Goal: Transaction & Acquisition: Purchase product/service

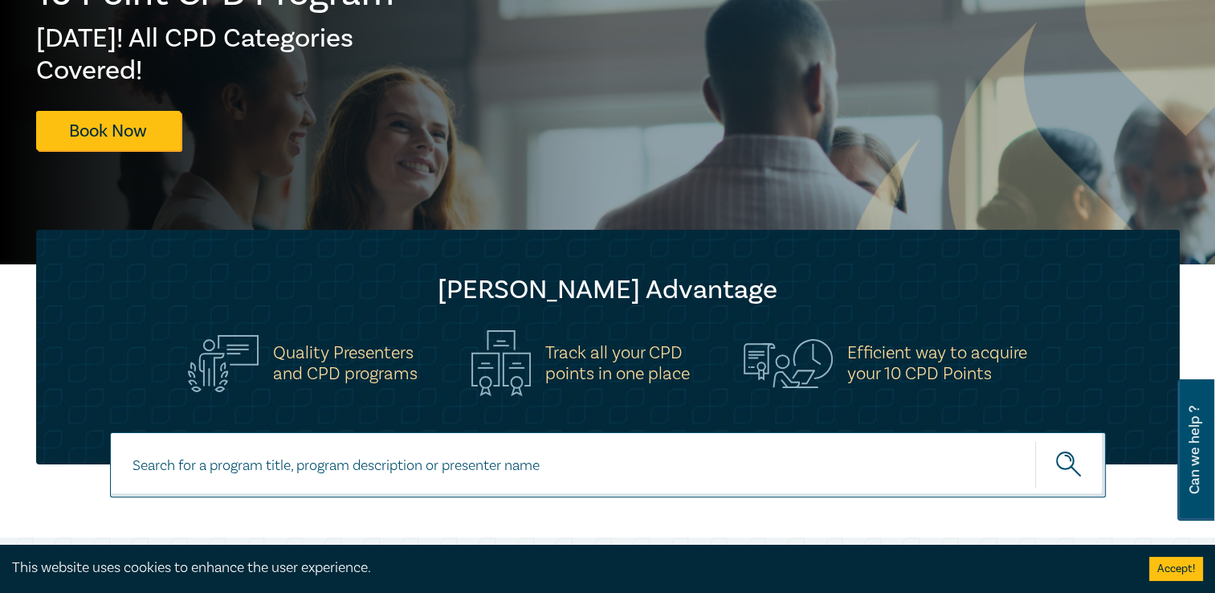
scroll to position [276, 0]
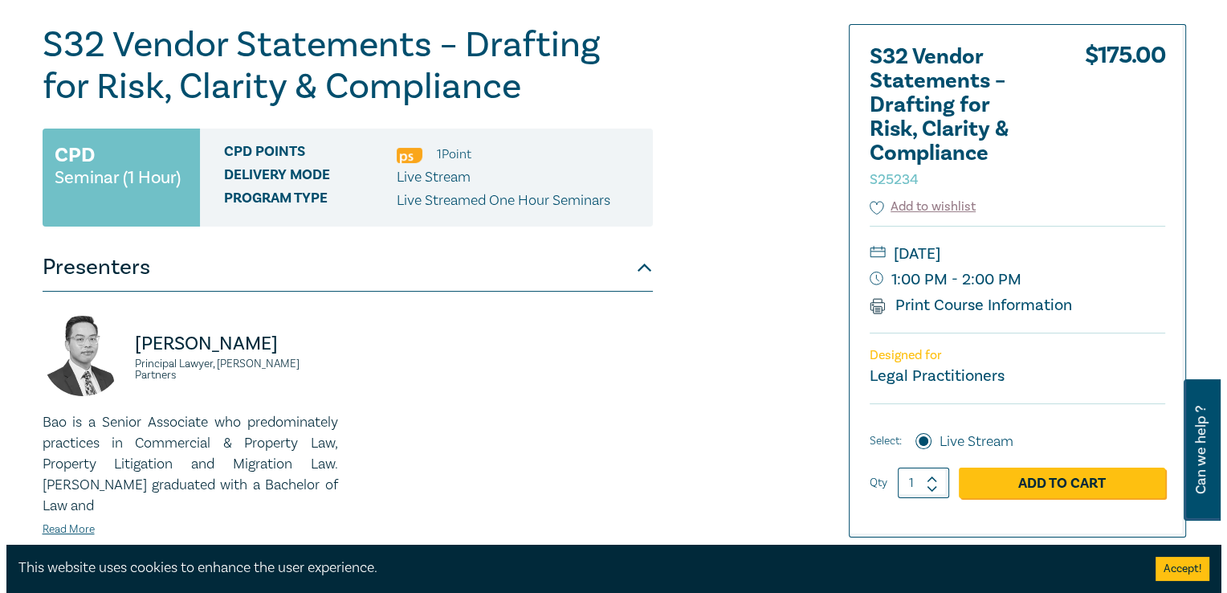
scroll to position [209, 0]
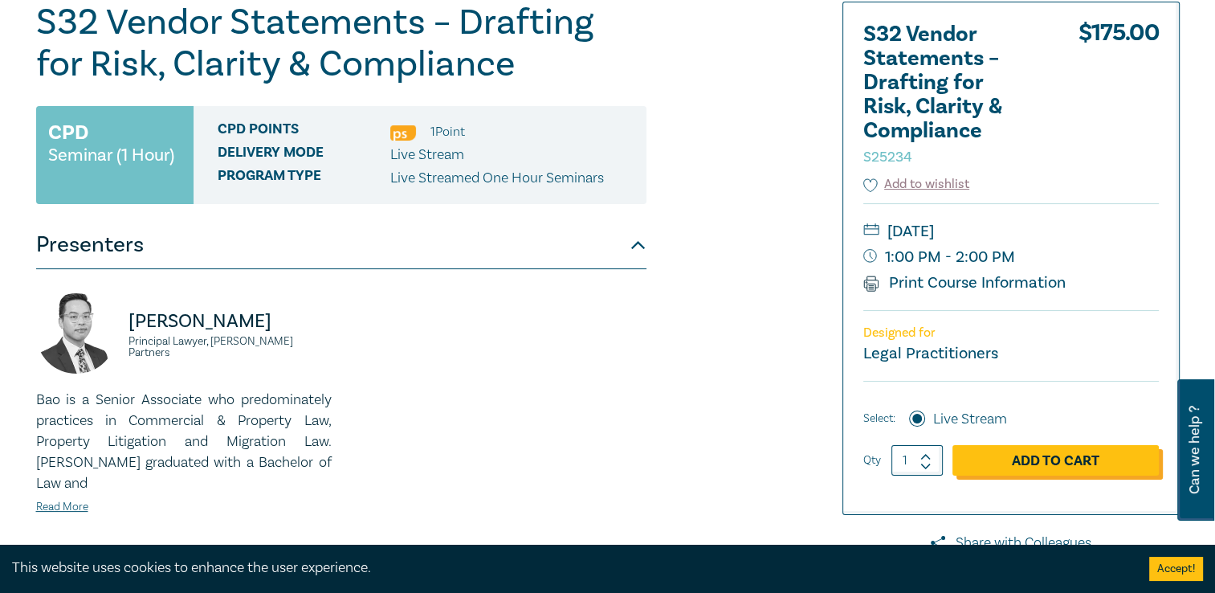
click at [993, 450] on link "Add to Cart" at bounding box center [1055, 460] width 206 height 31
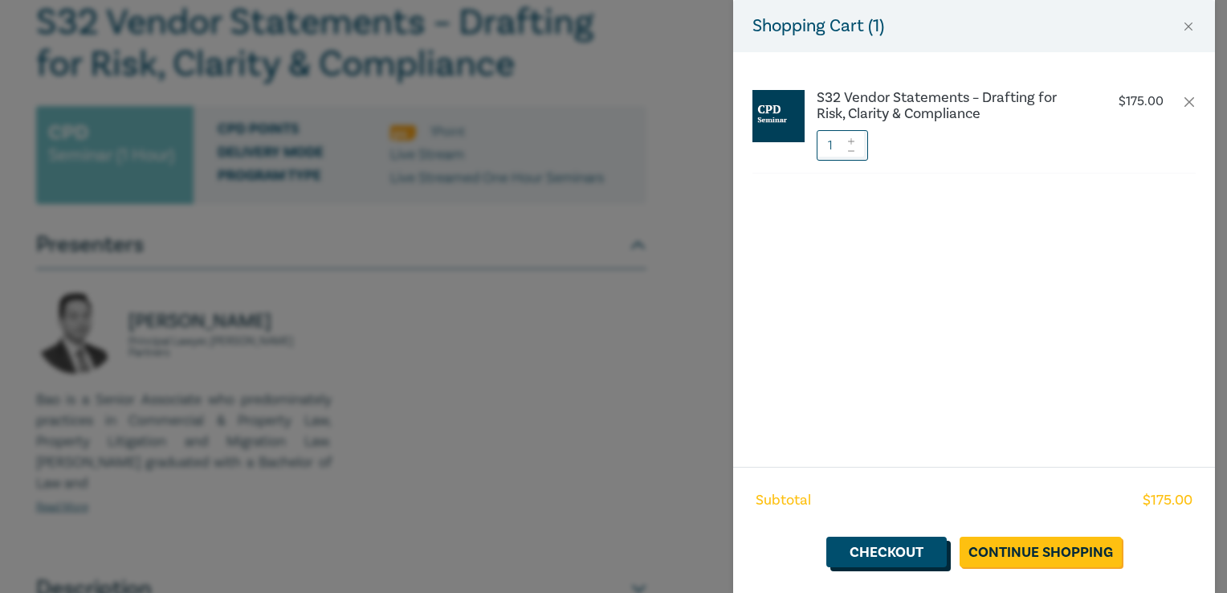
click at [918, 548] on link "Checkout" at bounding box center [886, 551] width 120 height 31
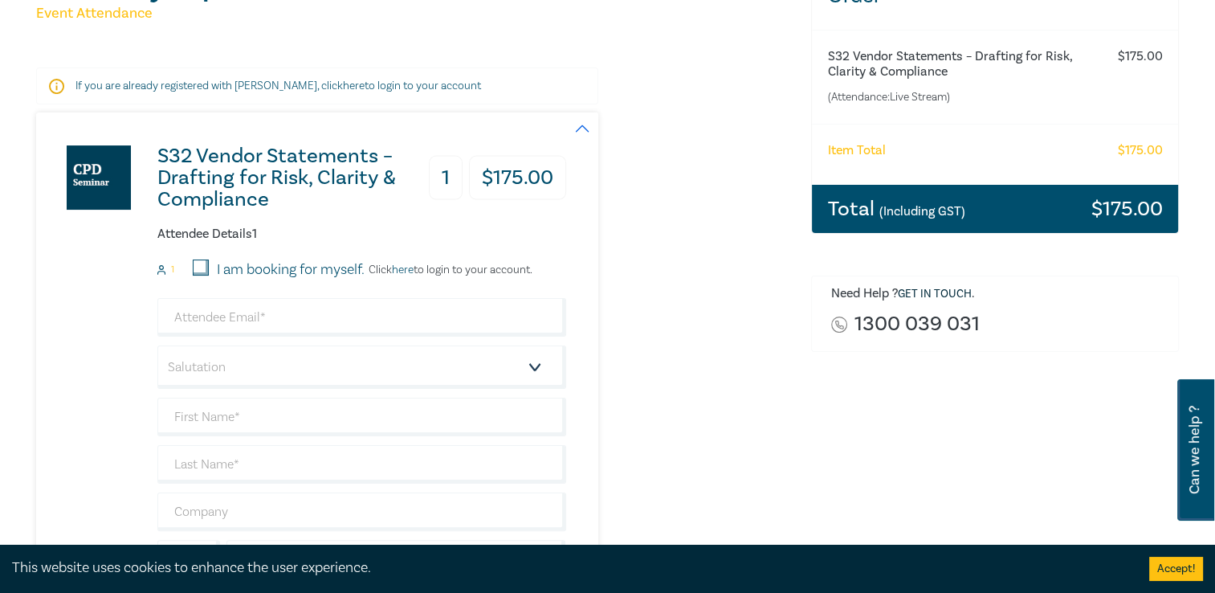
scroll to position [274, 0]
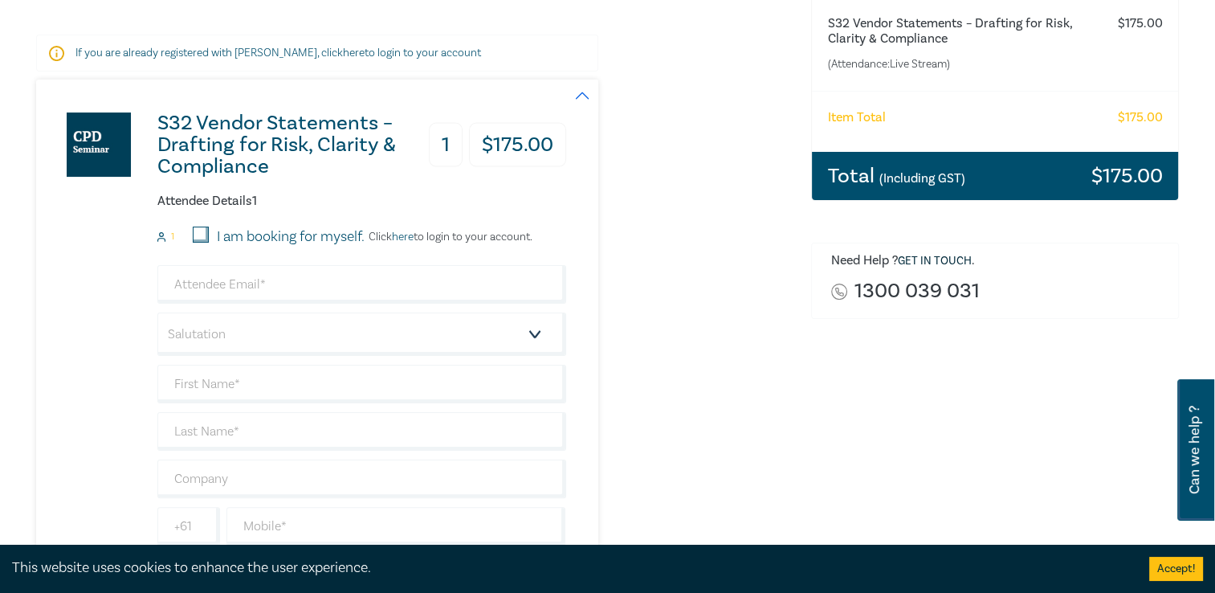
click at [220, 233] on label "I am booking for myself." at bounding box center [291, 236] width 148 height 21
click at [209, 233] on input "I am booking for myself." at bounding box center [201, 234] width 16 height 16
checkbox input "true"
click at [214, 285] on input "email" at bounding box center [361, 284] width 409 height 39
type input "brittany@aclandmark.com.au"
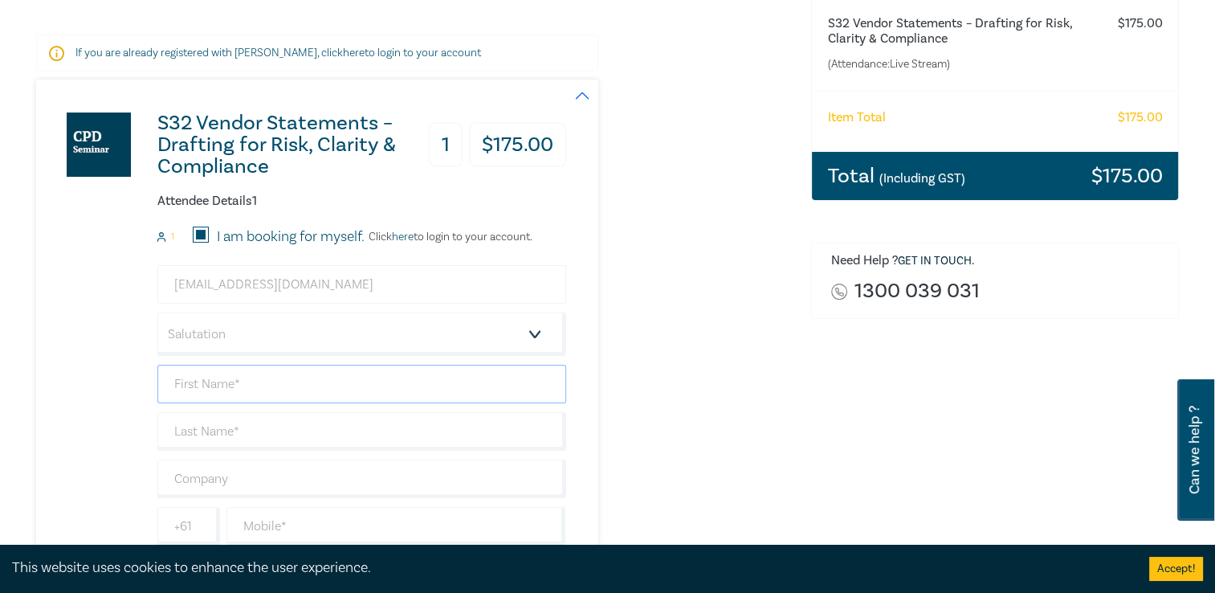
type input "Brittany"
type input "Afif"
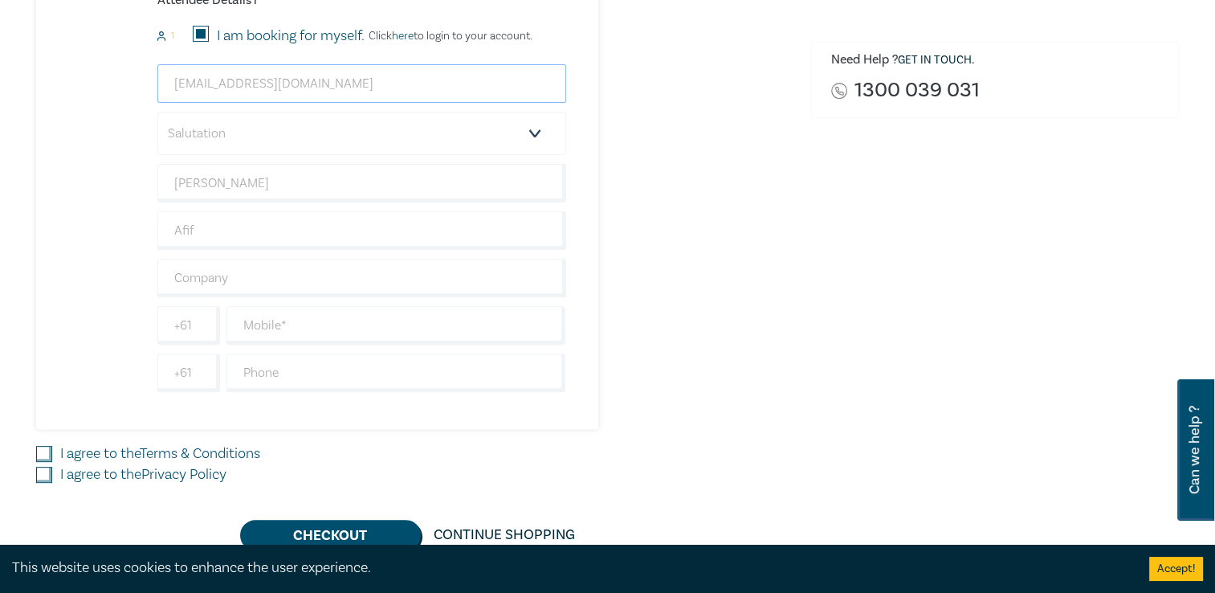
scroll to position [476, 0]
click at [211, 276] on input "text" at bounding box center [361, 276] width 409 height 39
type input "A&C Landmark"
type input "0413200588"
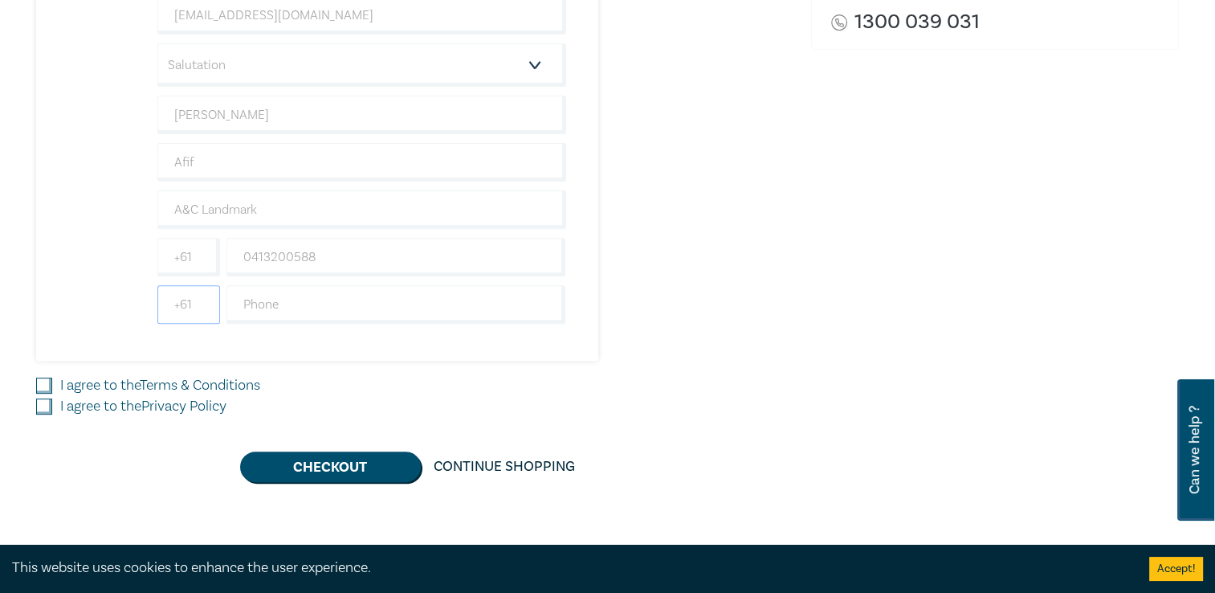
scroll to position [546, 0]
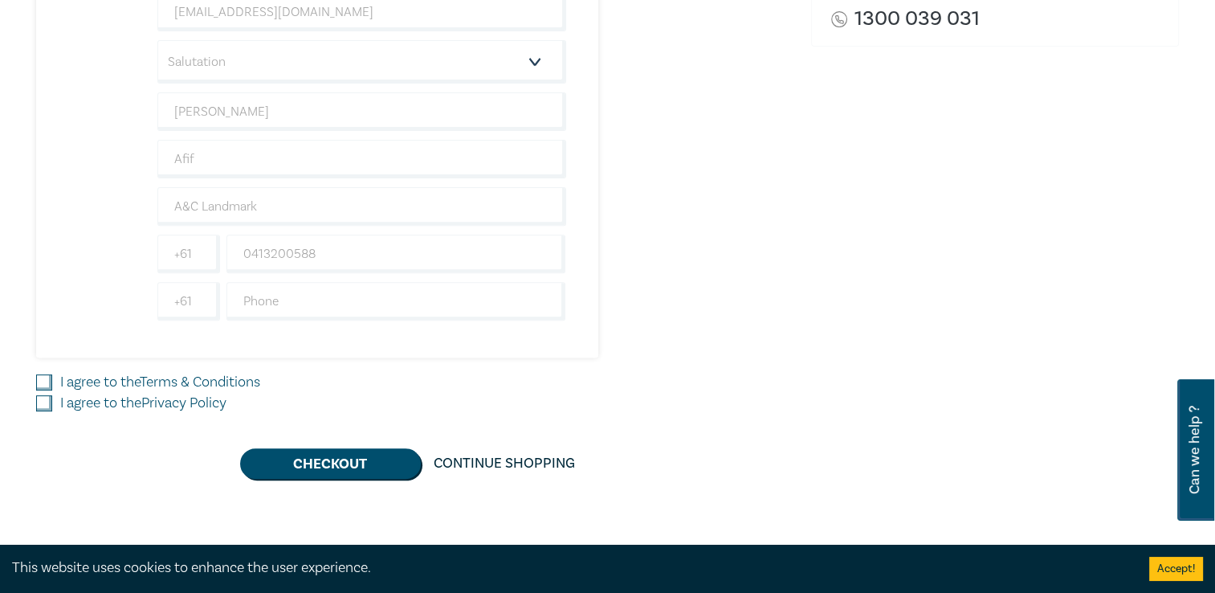
click at [43, 382] on input "I agree to the Terms & Conditions" at bounding box center [44, 382] width 16 height 16
checkbox input "true"
click at [42, 405] on input "I agree to the Privacy Policy" at bounding box center [44, 403] width 16 height 16
checkbox input "true"
click at [347, 466] on button "Checkout" at bounding box center [330, 463] width 181 height 31
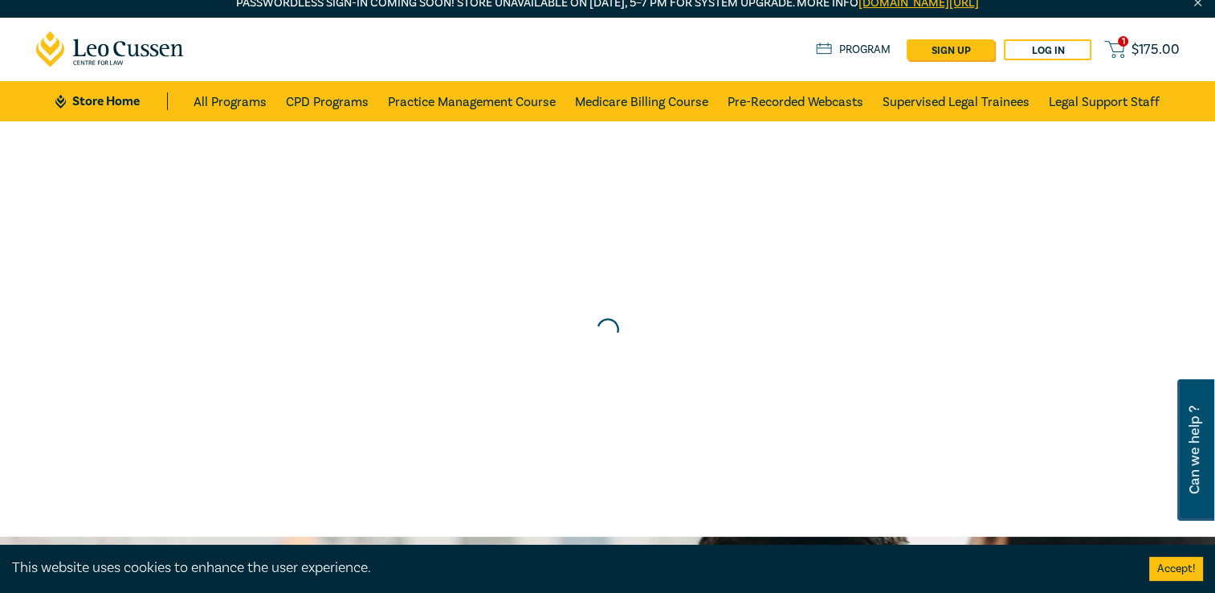
scroll to position [0, 0]
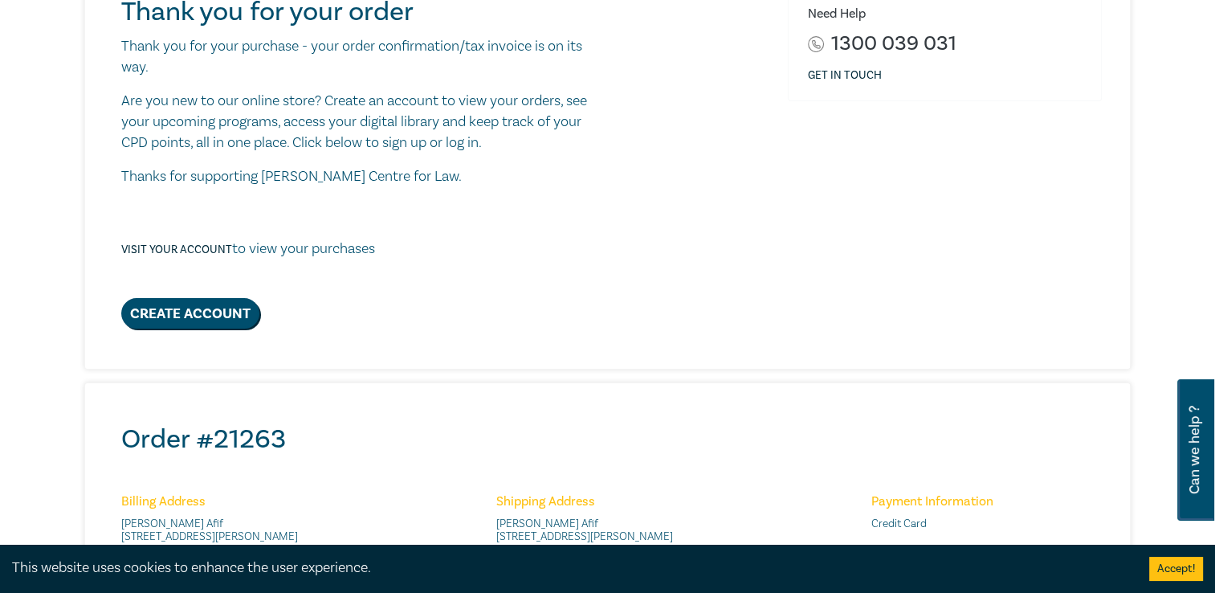
scroll to position [221, 0]
